Goal: Task Accomplishment & Management: Complete application form

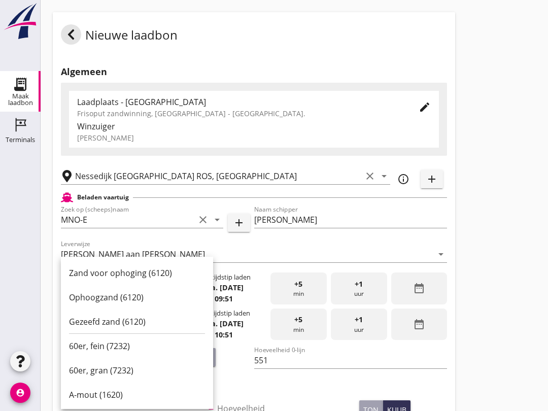
scroll to position [102, 0]
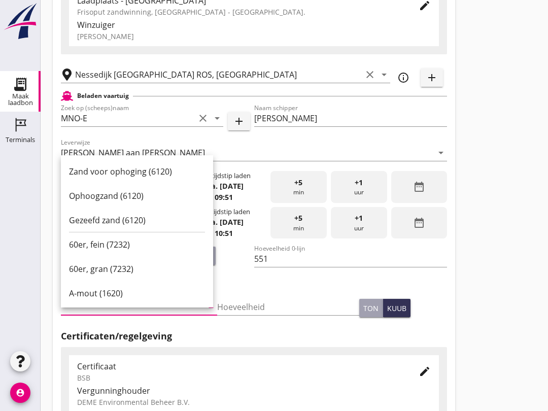
click at [141, 194] on div "Ophoogzand (6120)" at bounding box center [137, 196] width 136 height 12
type input "Ophoogzand (6120)"
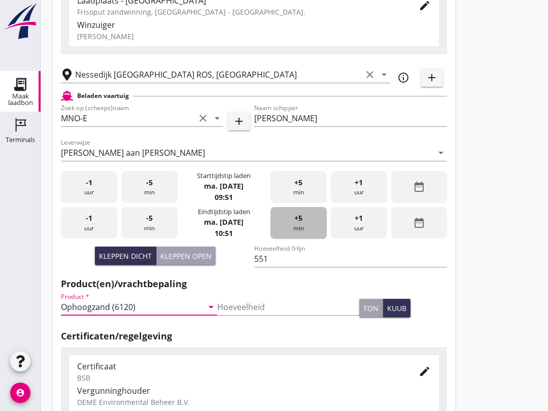
click at [299, 224] on span "+5" at bounding box center [298, 218] width 8 height 11
click at [297, 234] on div "+5 min" at bounding box center [299, 223] width 56 height 32
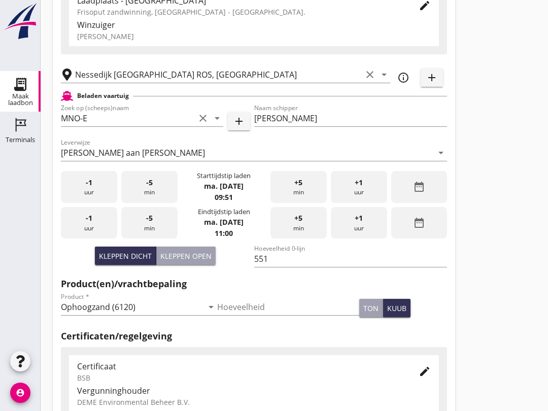
click at [295, 233] on div "+5 min" at bounding box center [299, 223] width 56 height 32
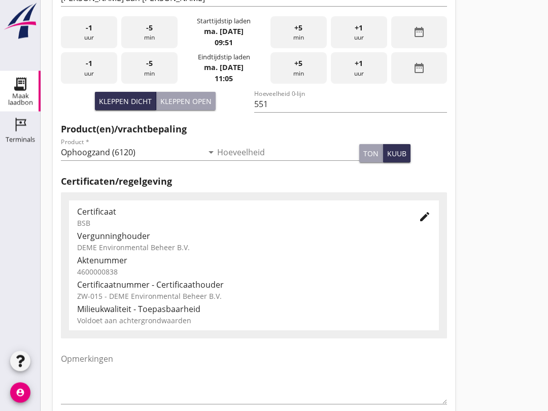
scroll to position [323, 0]
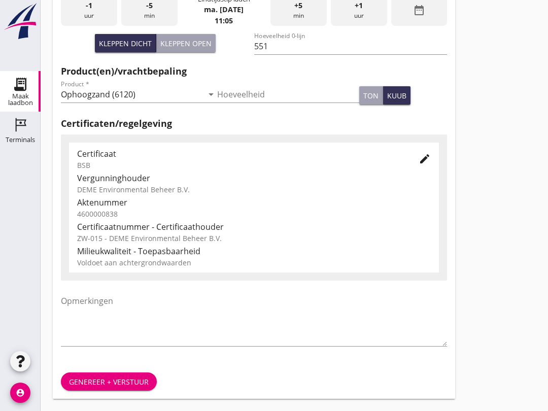
click at [116, 379] on div "Genereer + verstuur" at bounding box center [109, 382] width 80 height 11
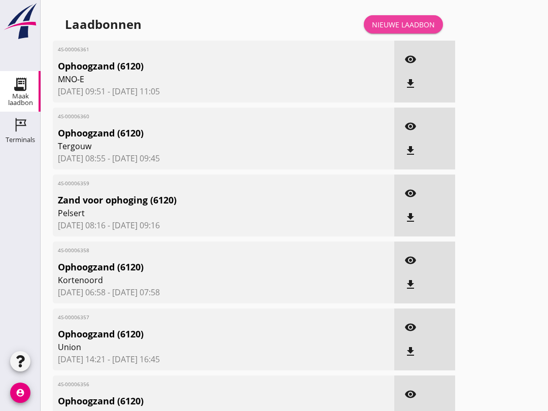
click at [426, 30] on div "Nieuwe laadbon" at bounding box center [403, 24] width 63 height 11
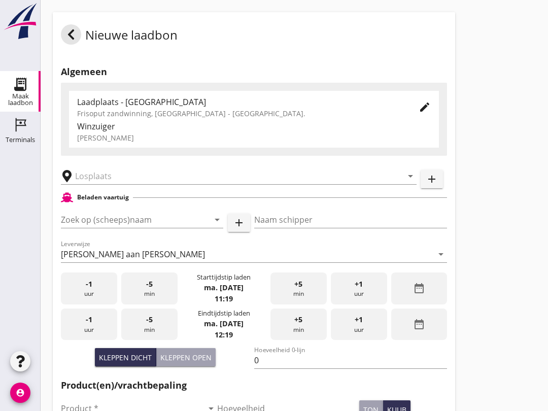
click at [108, 228] on input "Zoek op (scheeps)naam" at bounding box center [128, 220] width 134 height 16
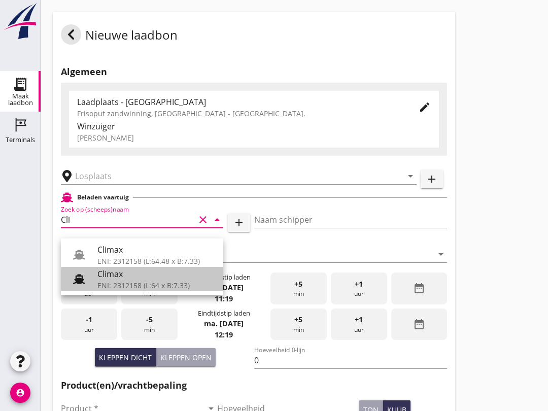
click at [127, 280] on div "Climax" at bounding box center [156, 274] width 118 height 12
type input "Climax"
type input "[PERSON_NAME]"
type input "510"
